Goal: Navigation & Orientation: Find specific page/section

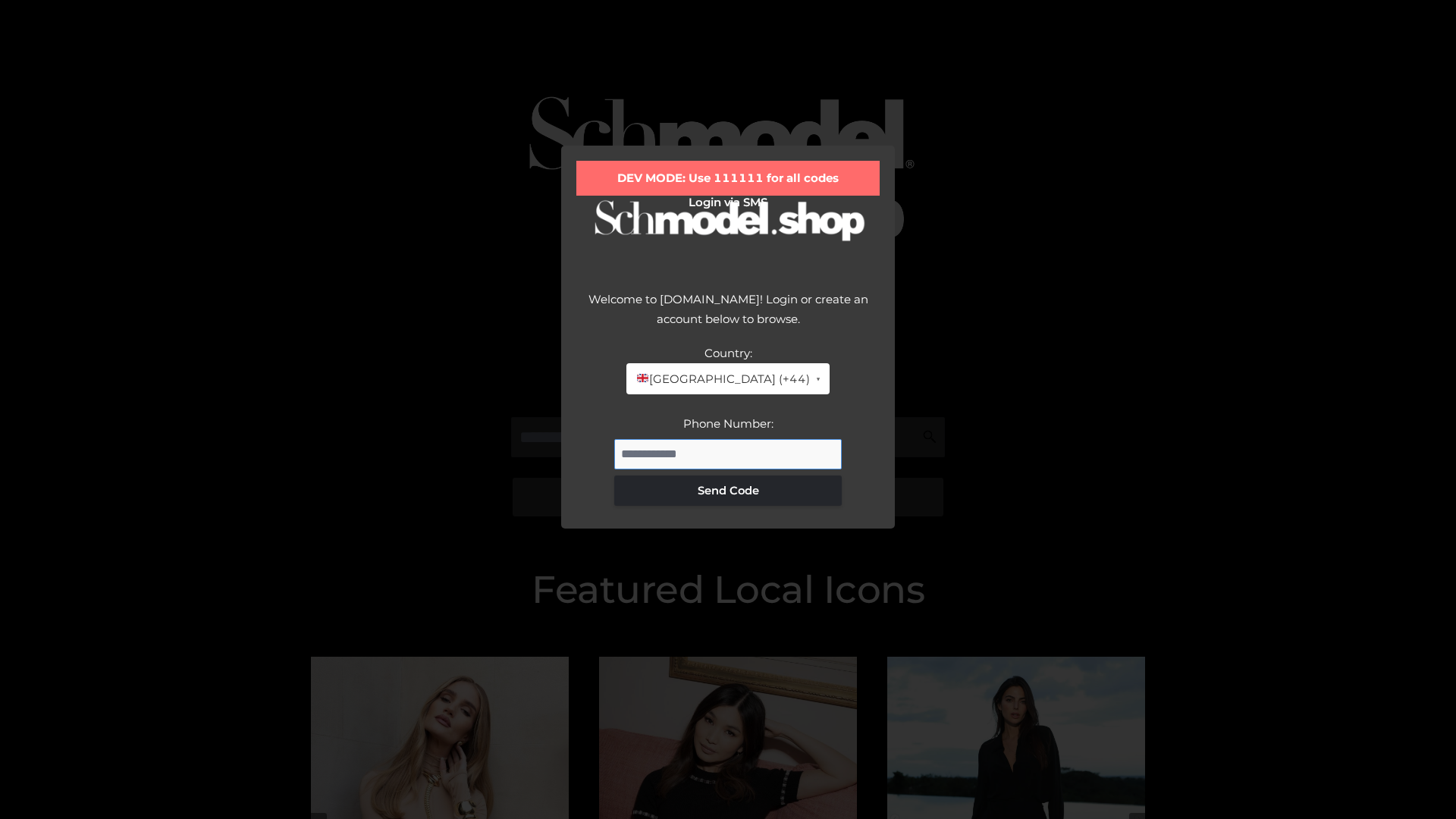
click at [728, 454] on input "Phone Number:" at bounding box center [728, 454] width 228 height 30
type input "**********"
click at [728, 490] on button "Send Code" at bounding box center [728, 490] width 228 height 30
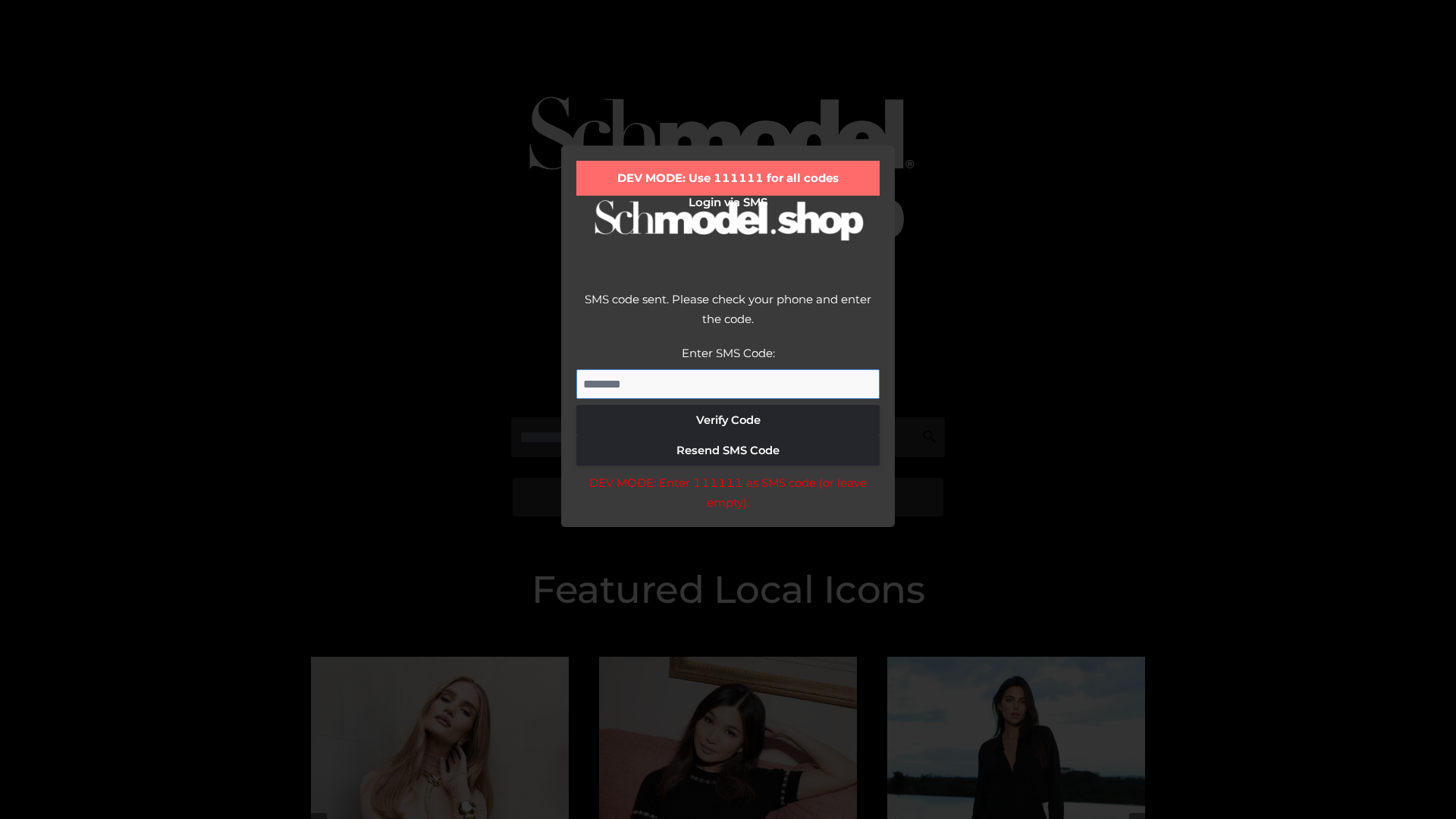
click at [728, 384] on input "Enter SMS Code:" at bounding box center [728, 384] width 303 height 30
type input "******"
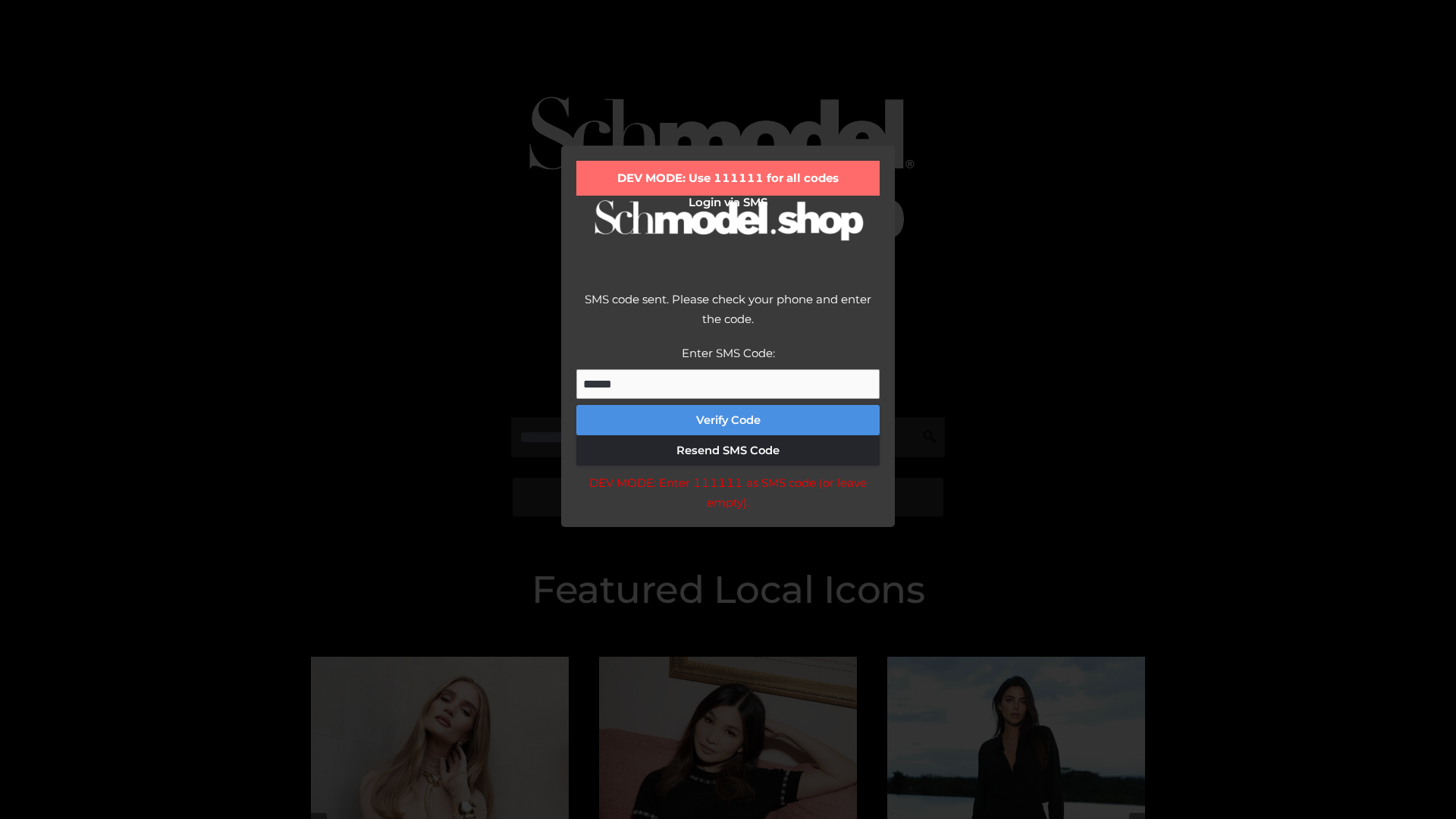
click at [728, 420] on button "Verify Code" at bounding box center [728, 420] width 303 height 30
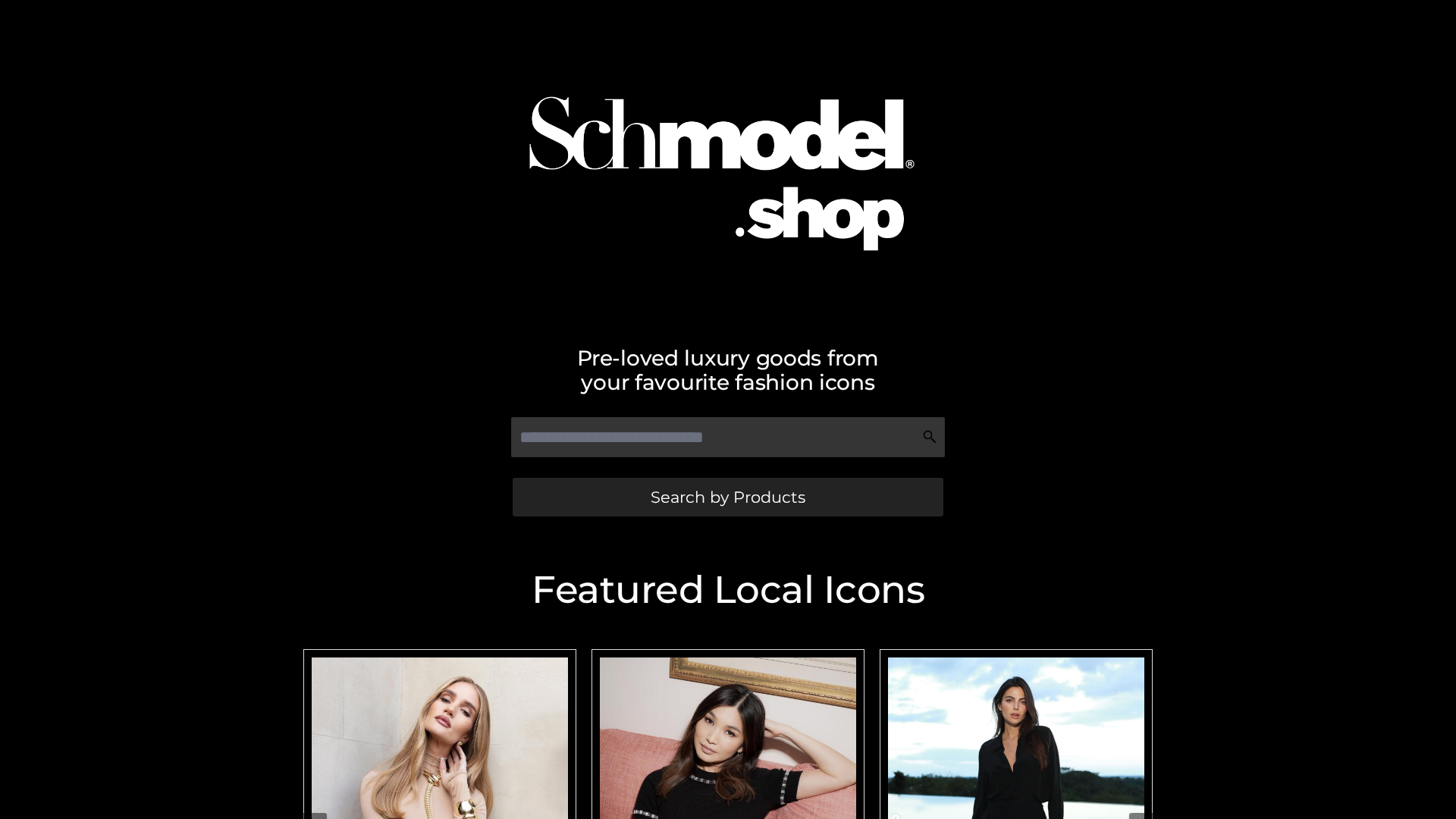
click at [728, 497] on span "Search by Products" at bounding box center [728, 497] width 155 height 16
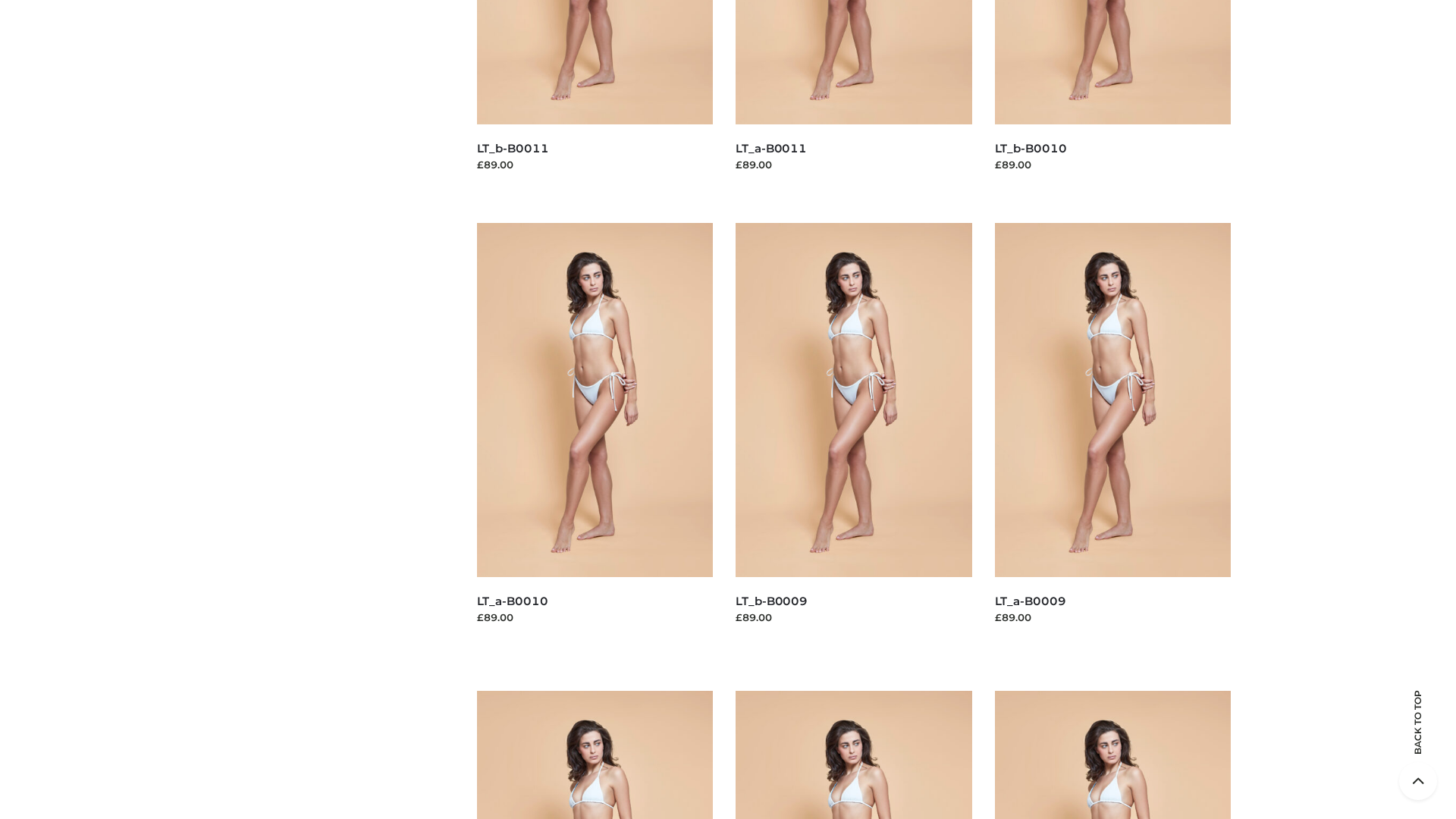
scroll to position [3998, 0]
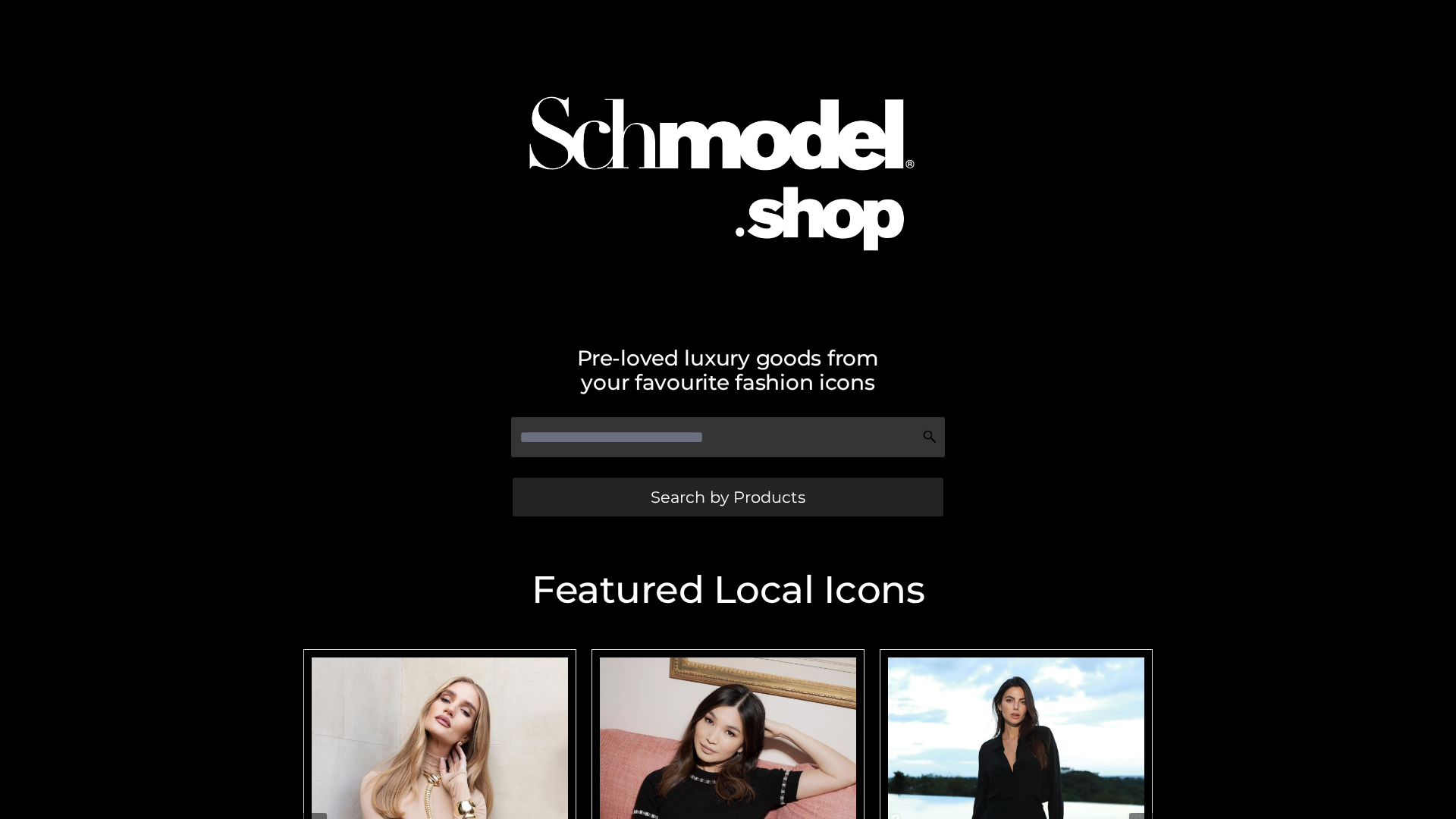
click at [728, 497] on span "Search by Products" at bounding box center [728, 497] width 155 height 16
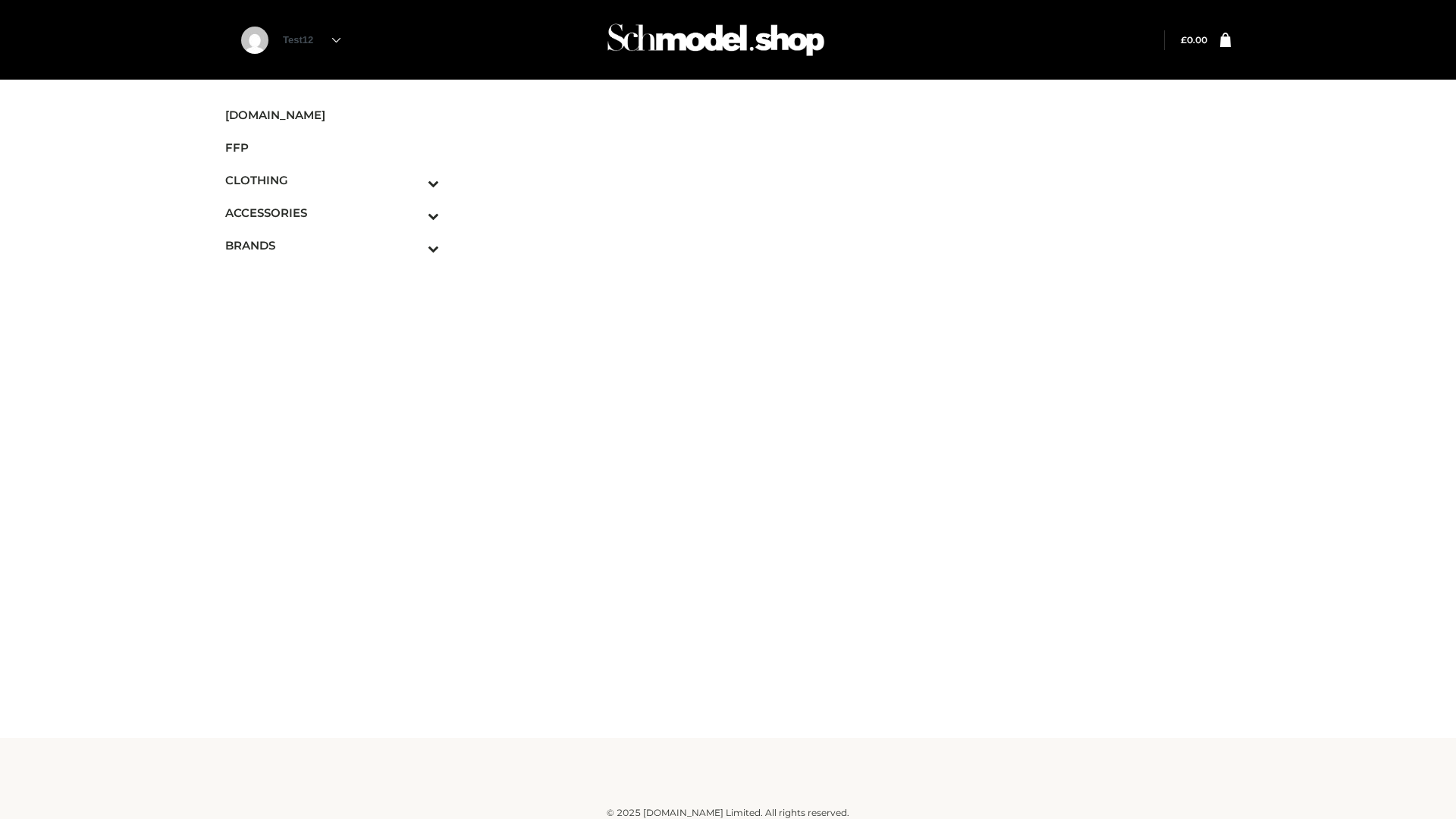
scroll to position [9, 0]
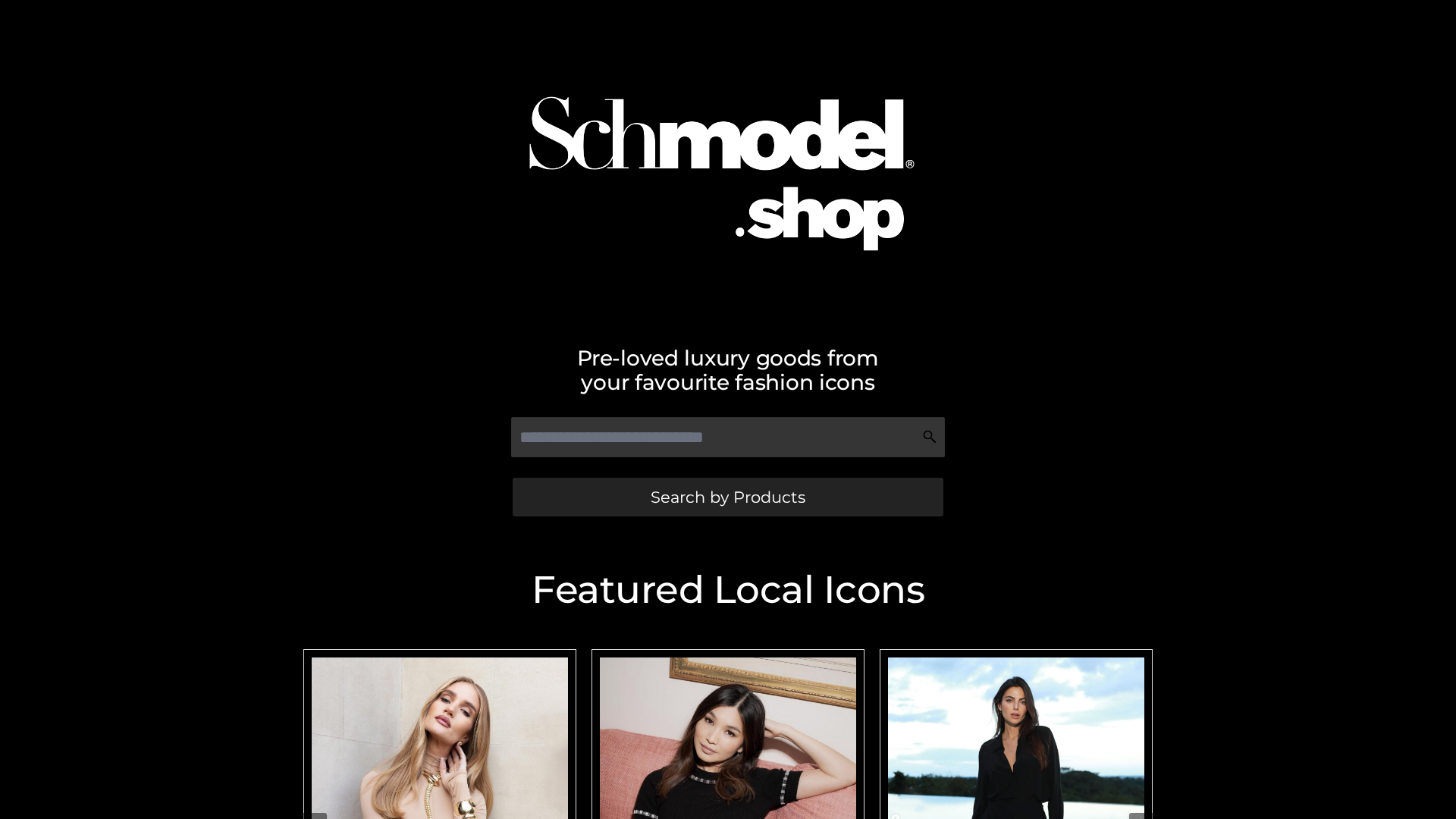
click at [728, 497] on span "Search by Products" at bounding box center [728, 497] width 155 height 16
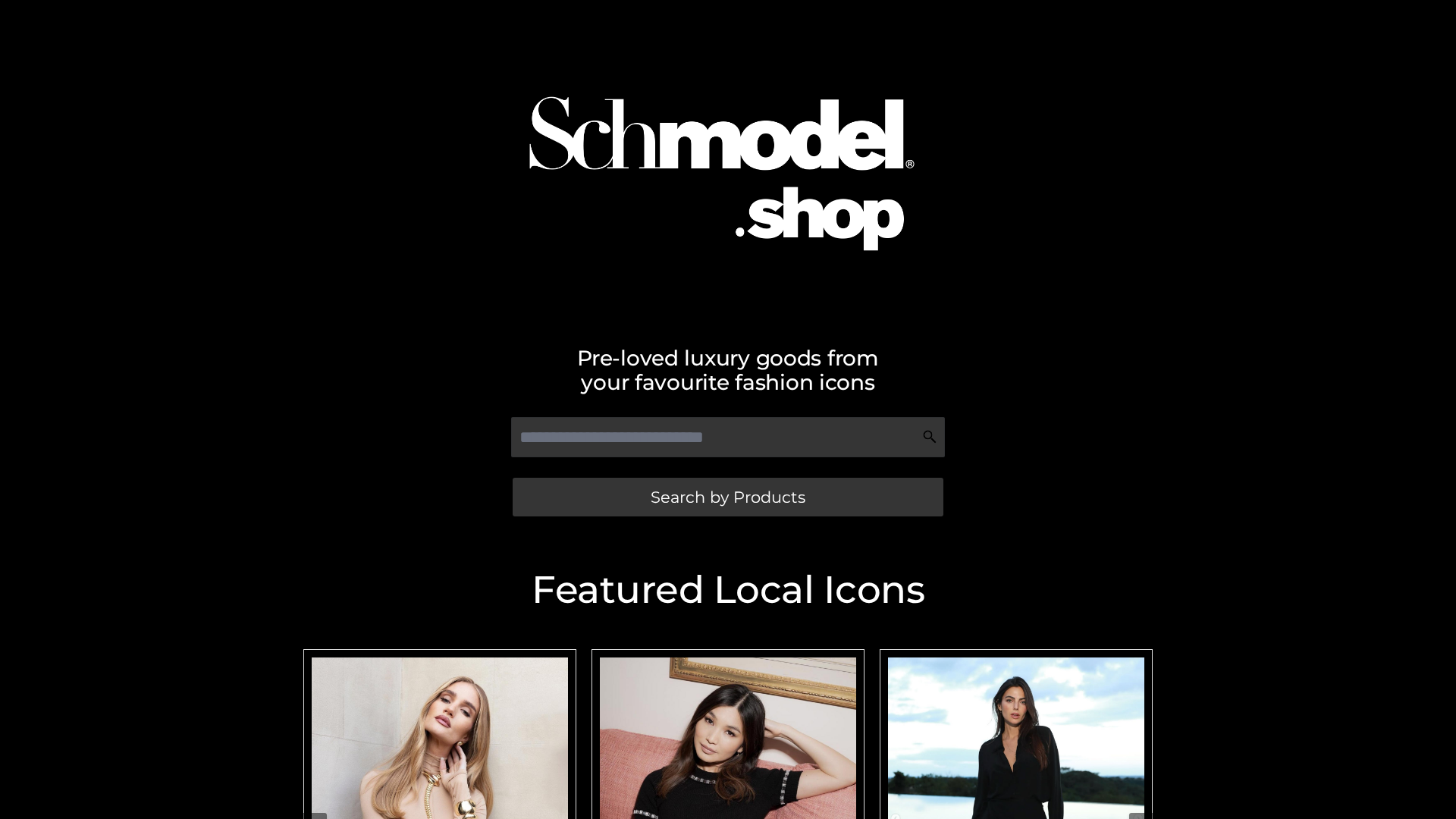
click at [728, 497] on span "Search by Products" at bounding box center [728, 497] width 155 height 16
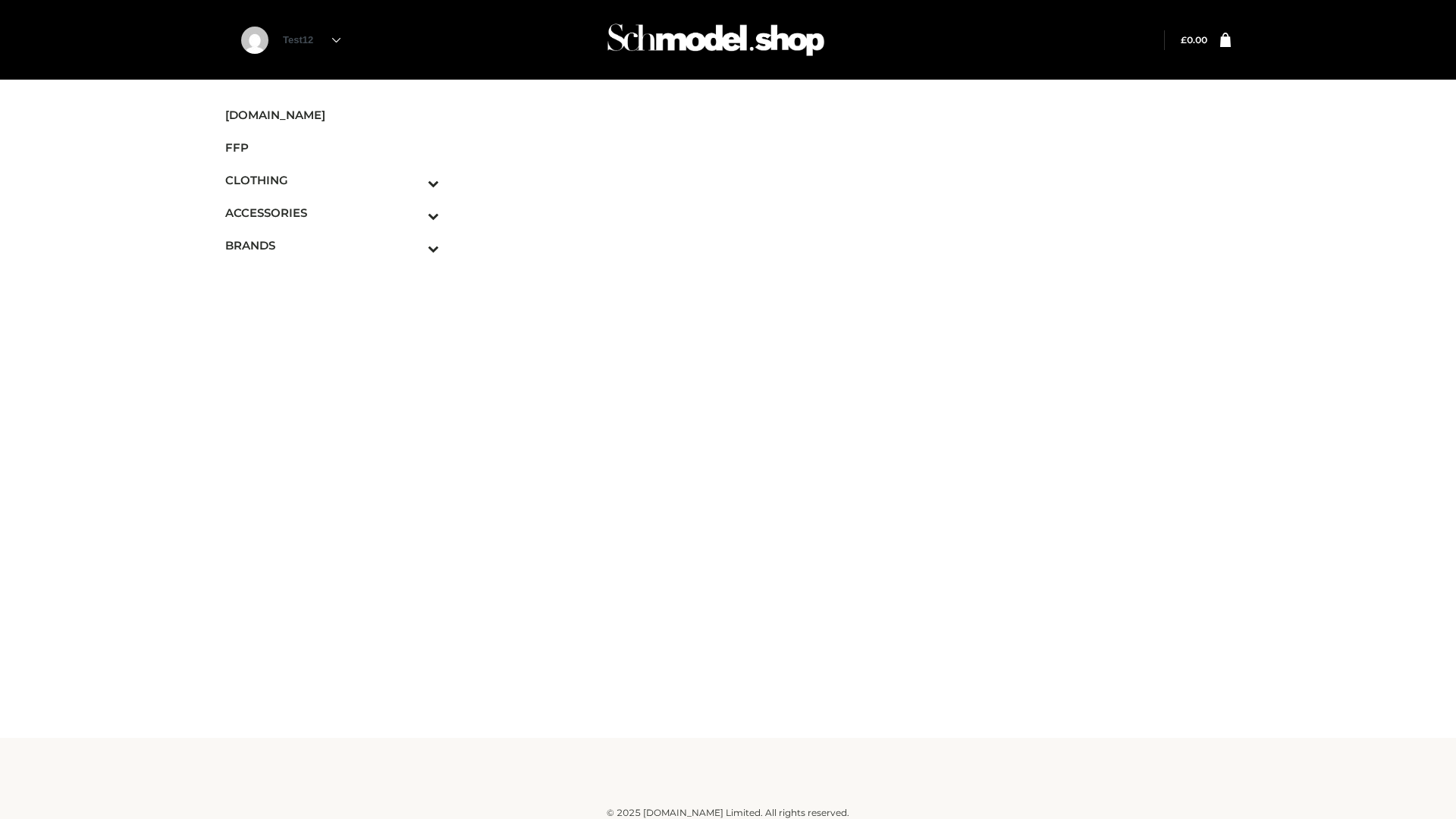
scroll to position [9, 0]
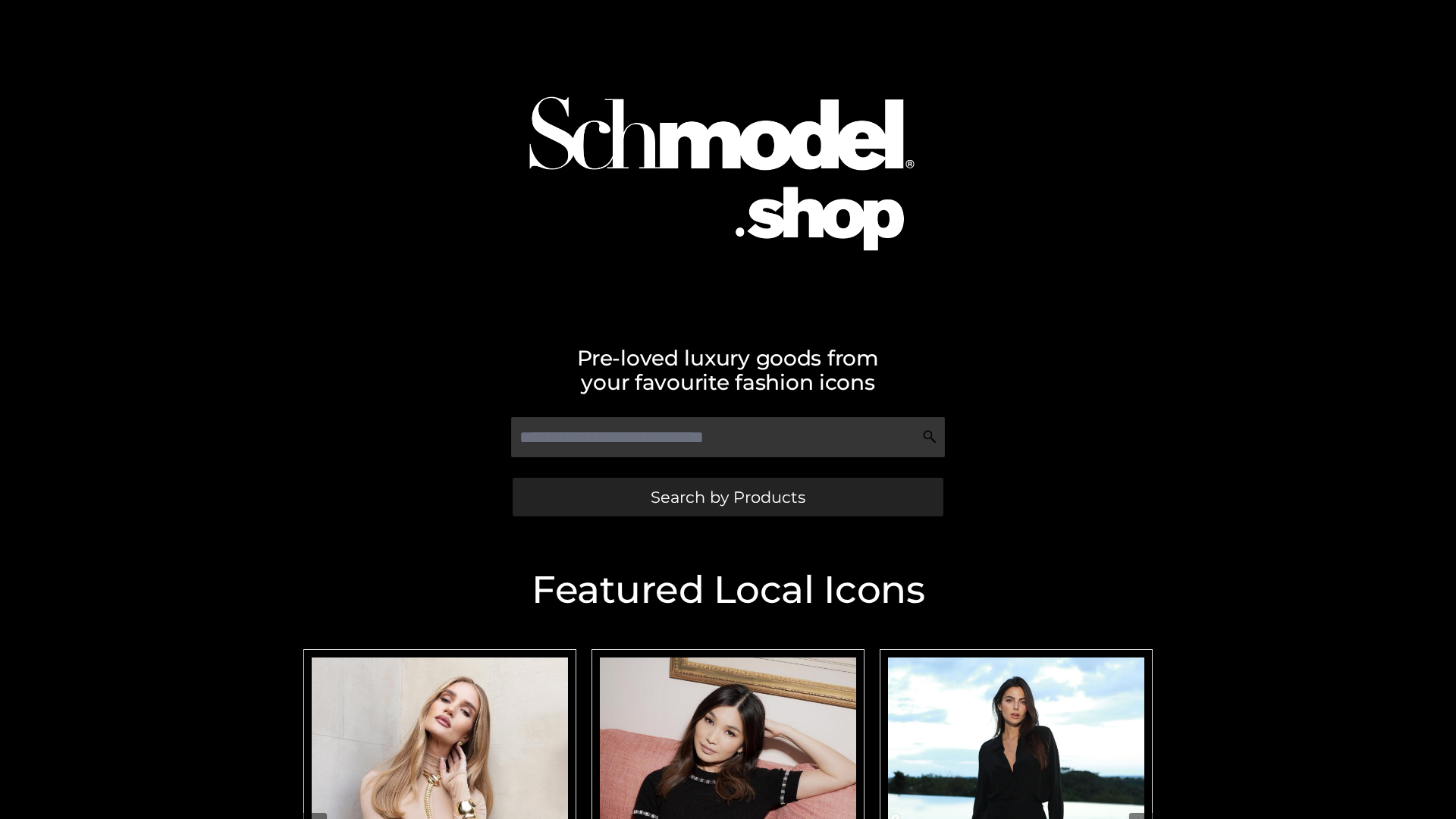
click at [728, 497] on span "Search by Products" at bounding box center [728, 497] width 155 height 16
